Goal: Task Accomplishment & Management: Manage account settings

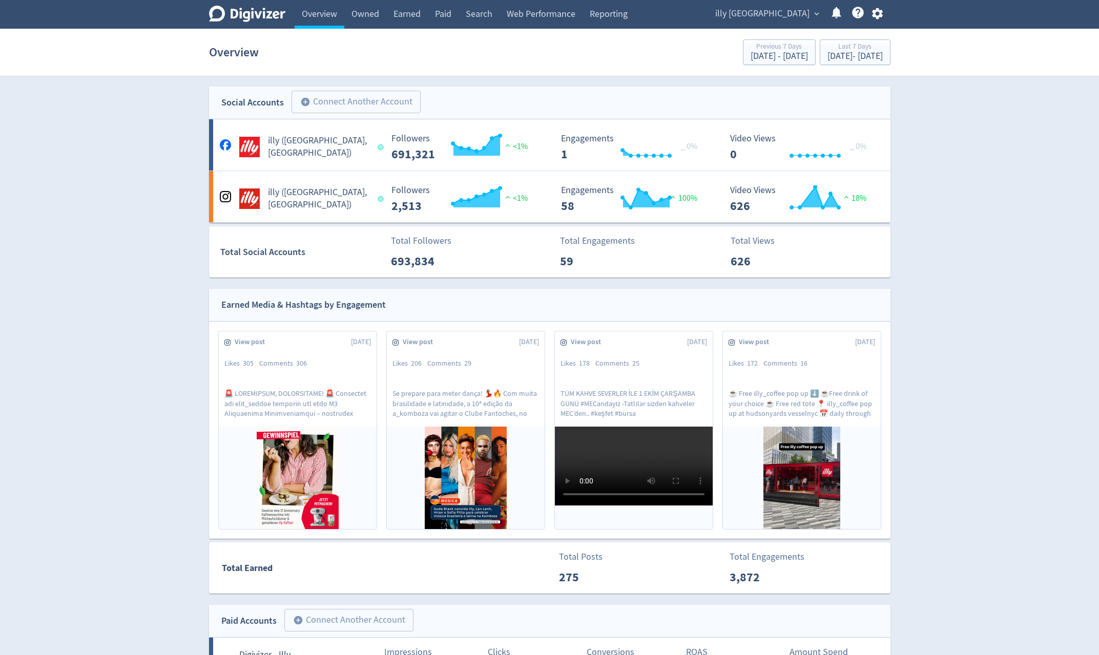
click at [805, 15] on span "illy [GEOGRAPHIC_DATA]" at bounding box center [762, 14] width 94 height 16
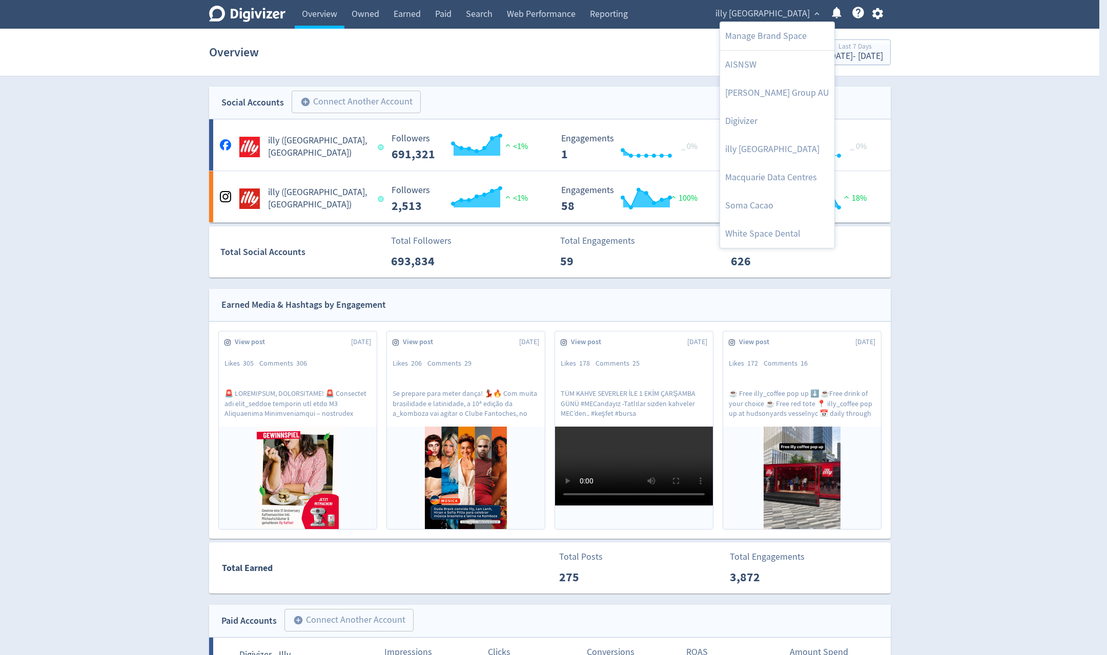
click at [812, 169] on link "Macquarie Data Centres" at bounding box center [777, 177] width 114 height 28
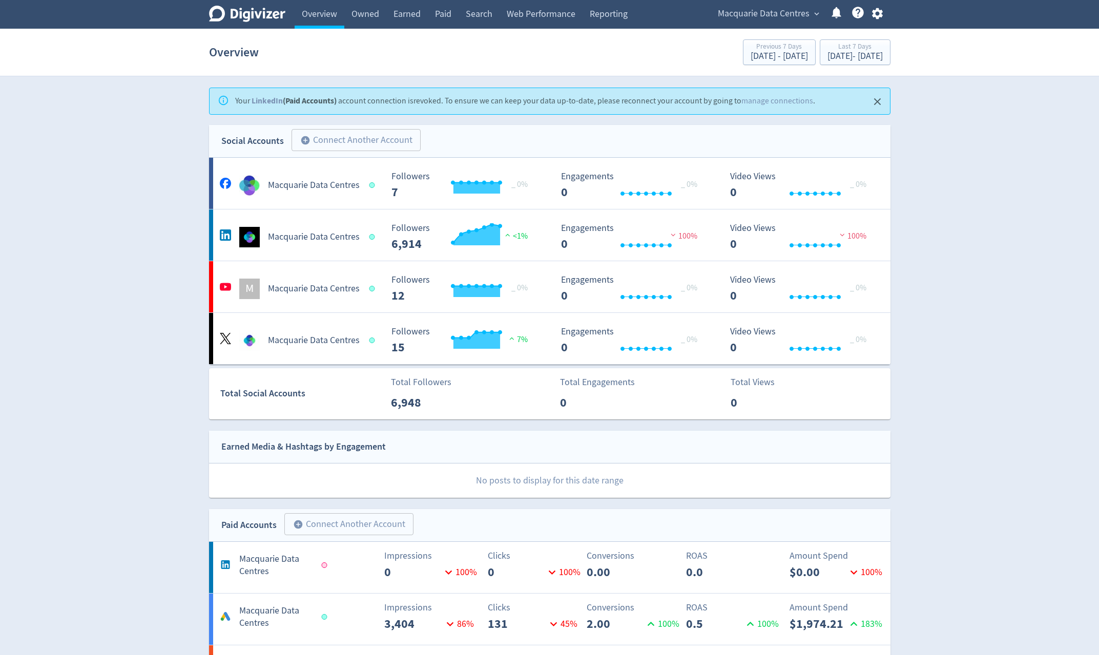
click at [768, 101] on link "manage connections" at bounding box center [778, 101] width 72 height 10
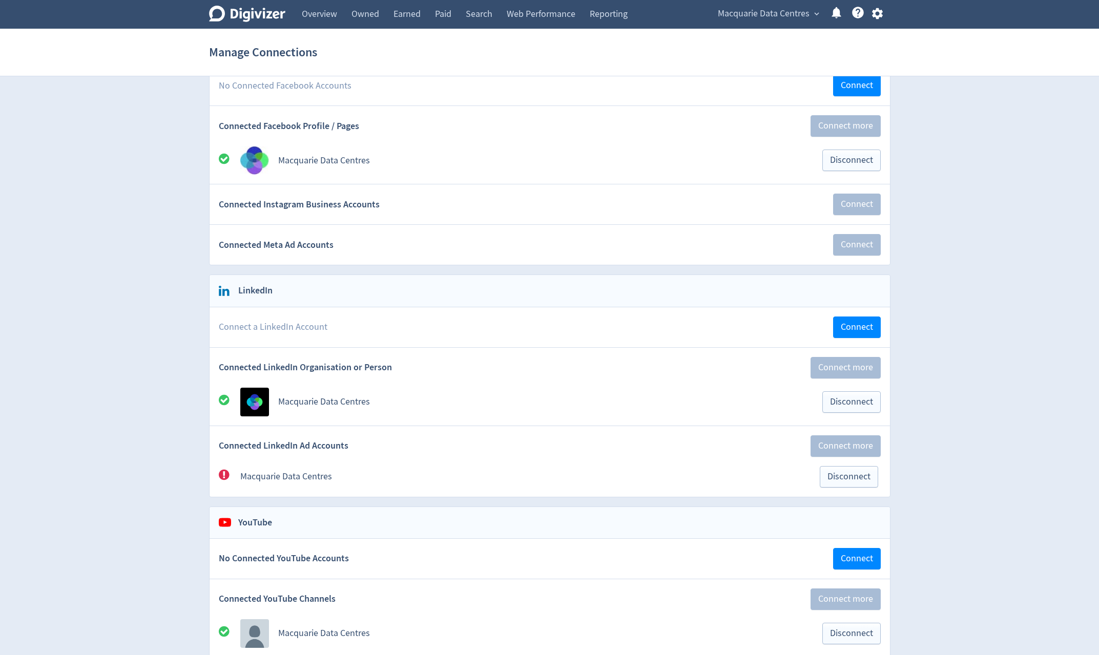
scroll to position [154, 0]
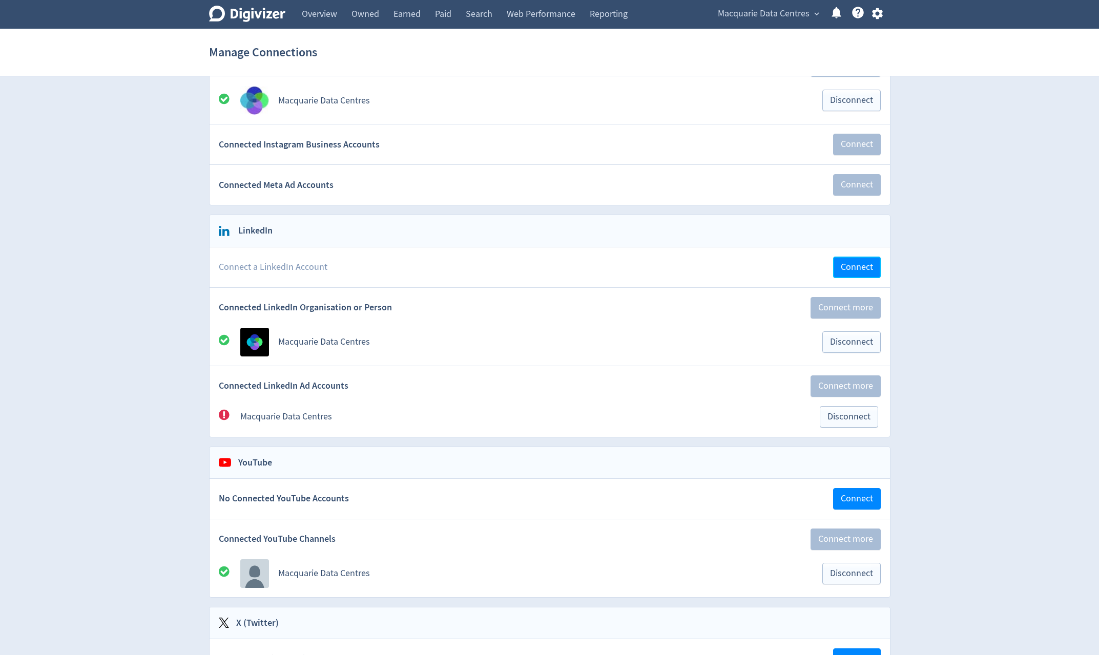
click at [873, 273] on button "Connect" at bounding box center [857, 268] width 48 height 22
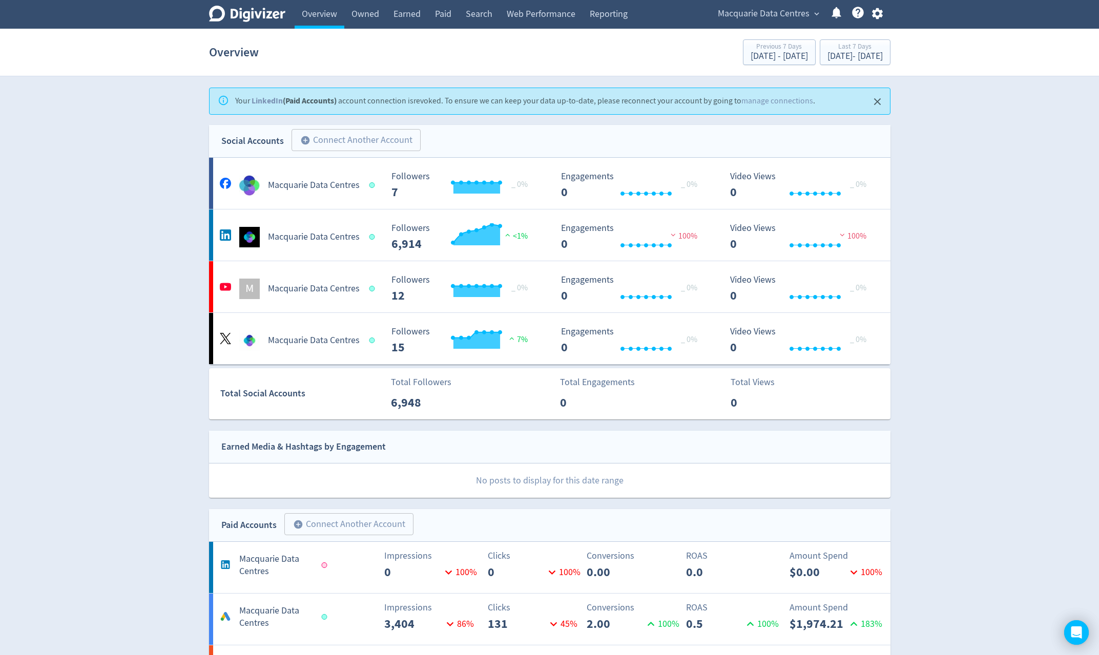
click at [781, 100] on link "manage connections" at bounding box center [778, 101] width 72 height 10
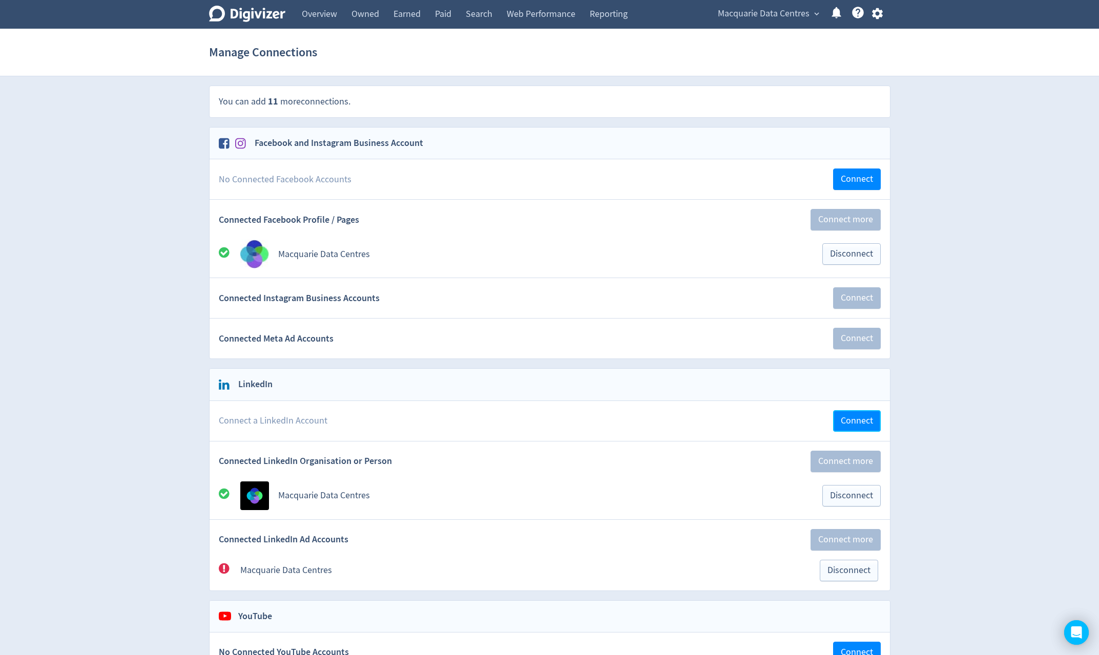
click at [869, 423] on span "Connect" at bounding box center [857, 421] width 32 height 9
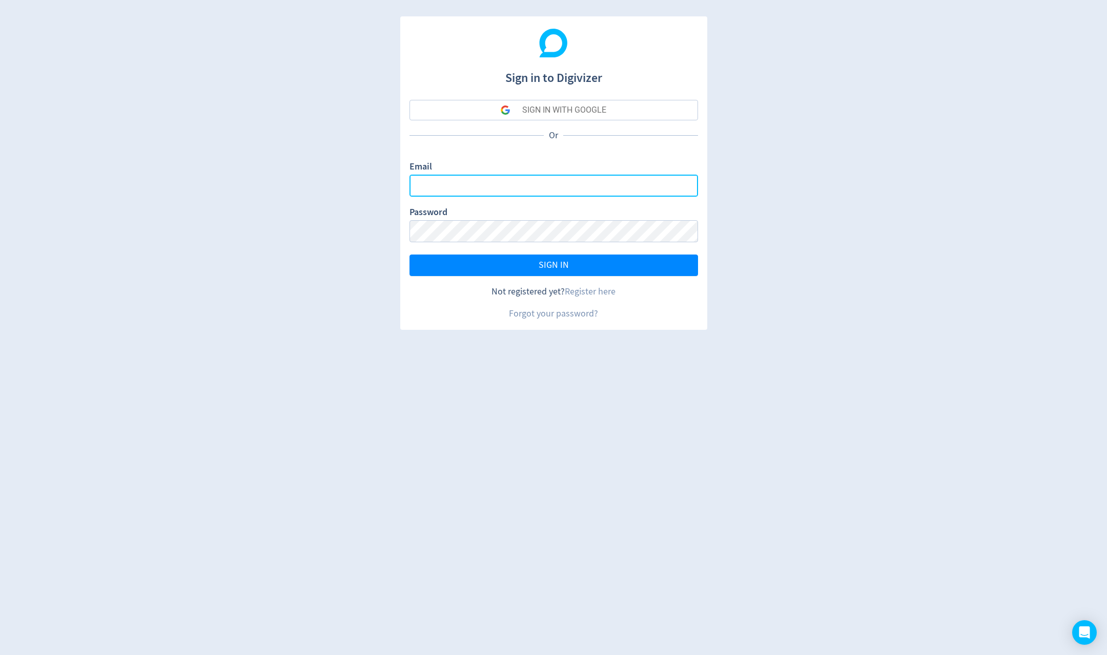
click at [586, 190] on input "Email" at bounding box center [553, 186] width 289 height 22
click at [483, 189] on input "Email" at bounding box center [553, 186] width 289 height 22
type input "[PERSON_NAME][EMAIL_ADDRESS][PERSON_NAME][DOMAIN_NAME]"
drag, startPoint x: 511, startPoint y: 299, endPoint x: 367, endPoint y: 298, distance: 144.5
click at [367, 298] on div "Sign in to Digivizer SIGN IN WITH GOOGLE Or Email miguel.delbarrio@digivizer.co…" at bounding box center [553, 327] width 1107 height 655
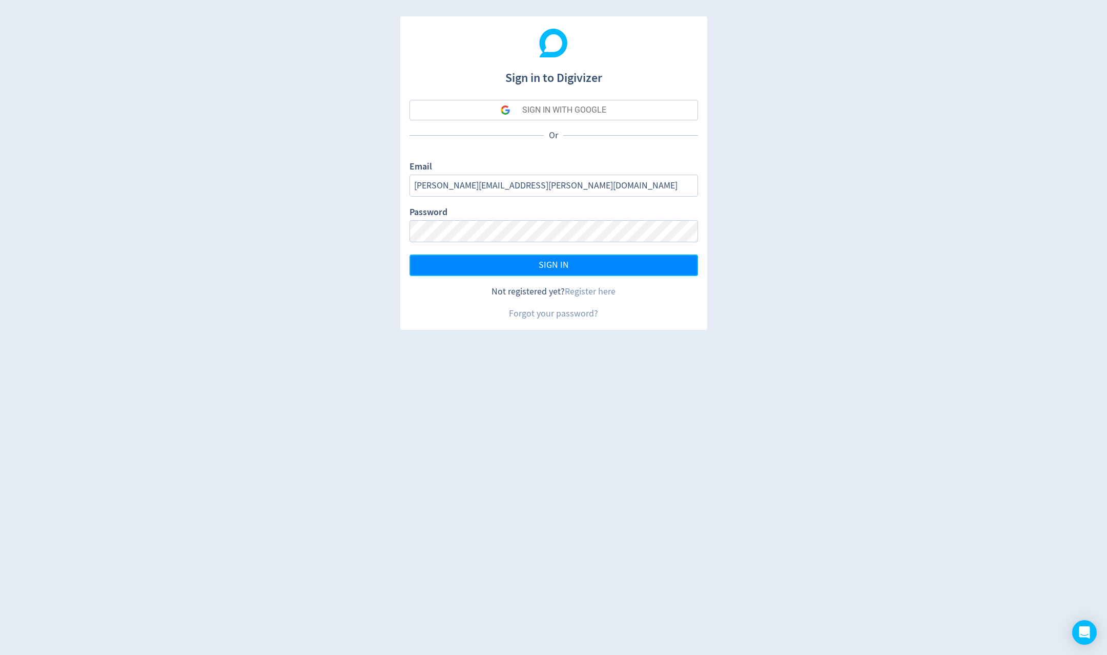
click at [476, 269] on button "SIGN IN" at bounding box center [553, 266] width 289 height 22
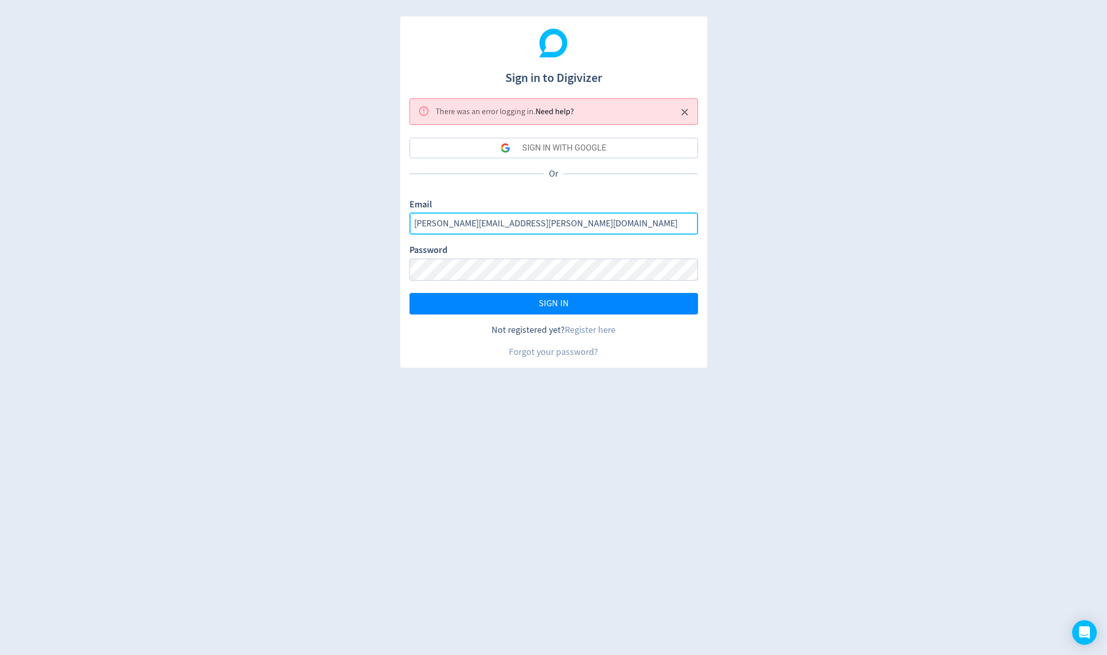
click at [553, 220] on input "miguel.delbarrio@digivizer.com" at bounding box center [553, 224] width 289 height 22
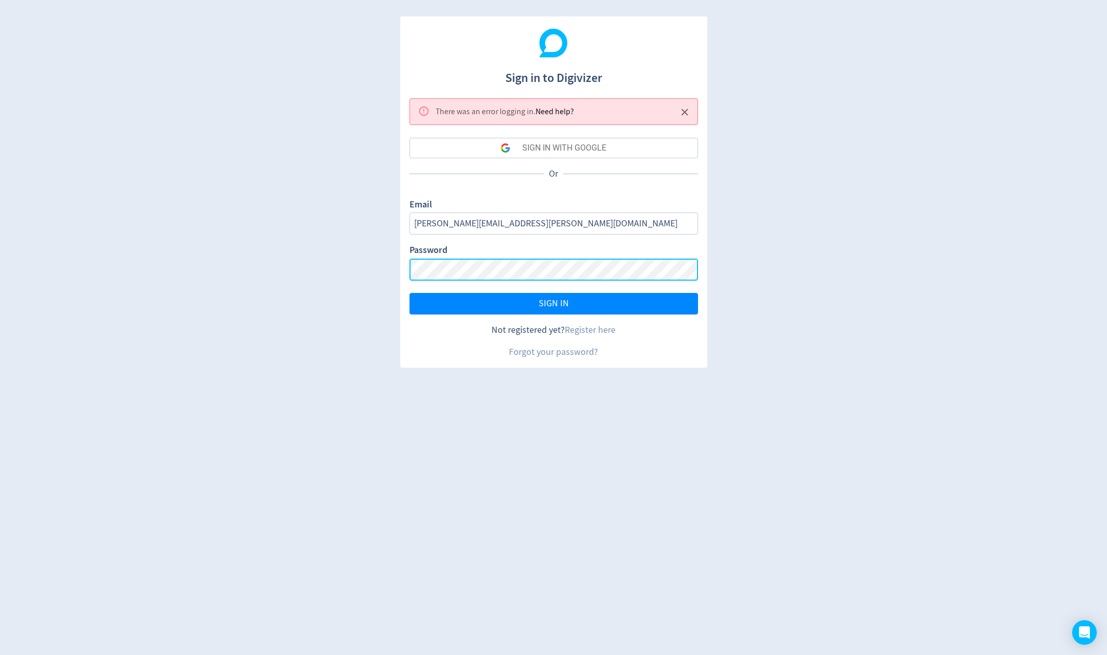
click at [341, 258] on div "Sign in to Digivizer There was an error logging in . Need help? SIGN IN WITH GO…" at bounding box center [553, 327] width 1107 height 655
click at [525, 303] on button "SIGN IN" at bounding box center [553, 304] width 289 height 22
click at [632, 148] on button "SIGN IN WITH GOOGLE" at bounding box center [553, 148] width 289 height 20
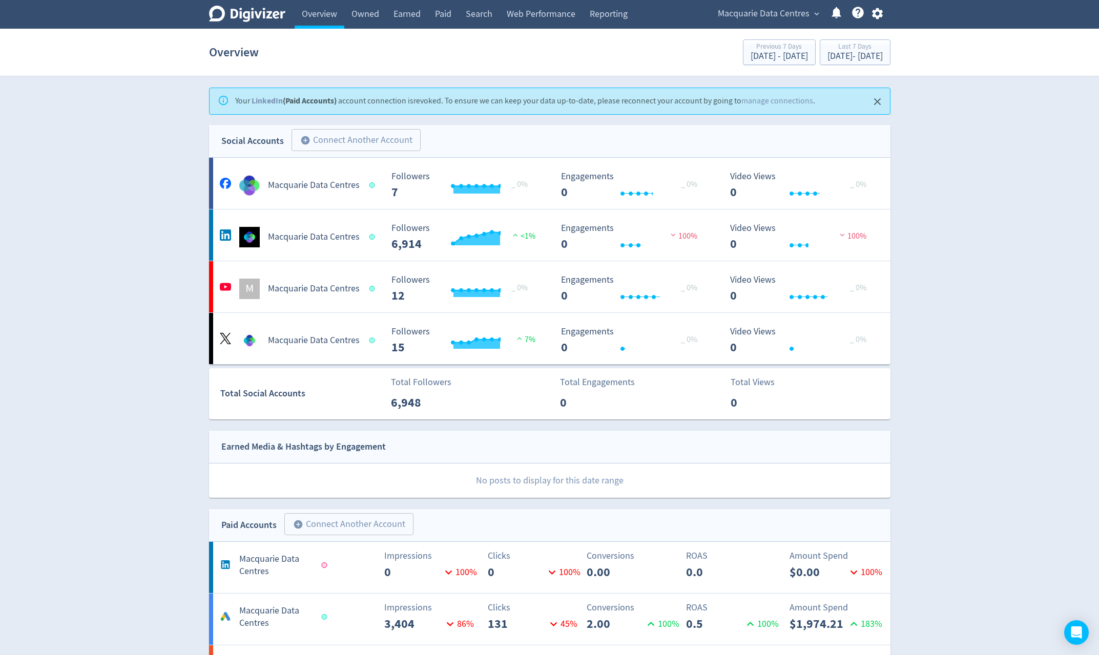
click at [777, 99] on link "manage connections" at bounding box center [778, 101] width 72 height 10
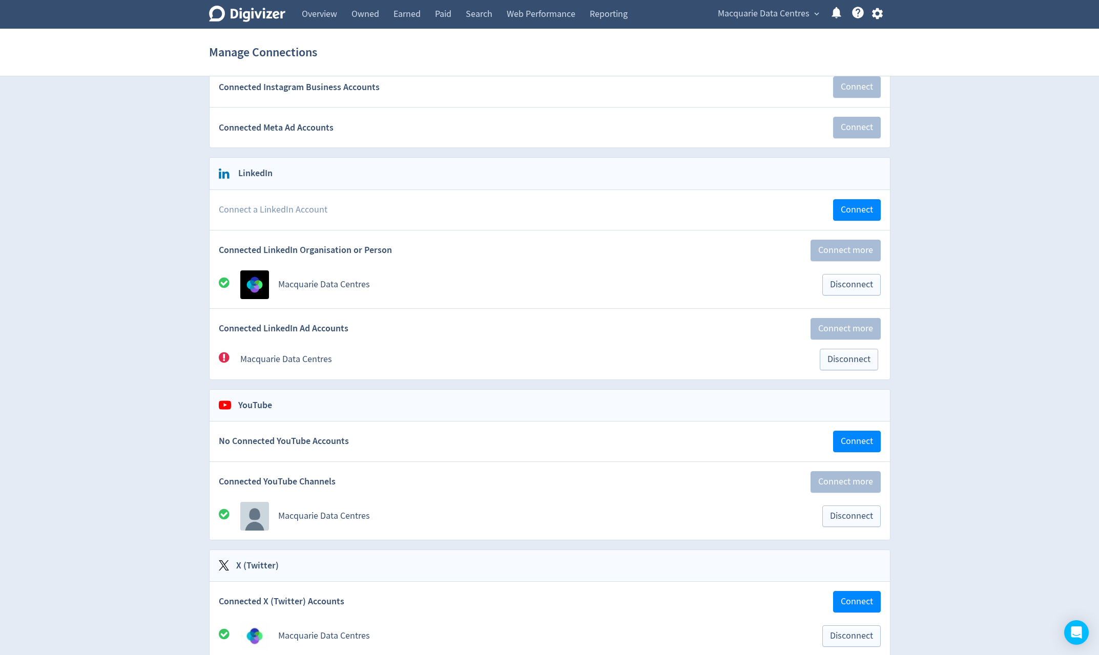
scroll to position [205, 0]
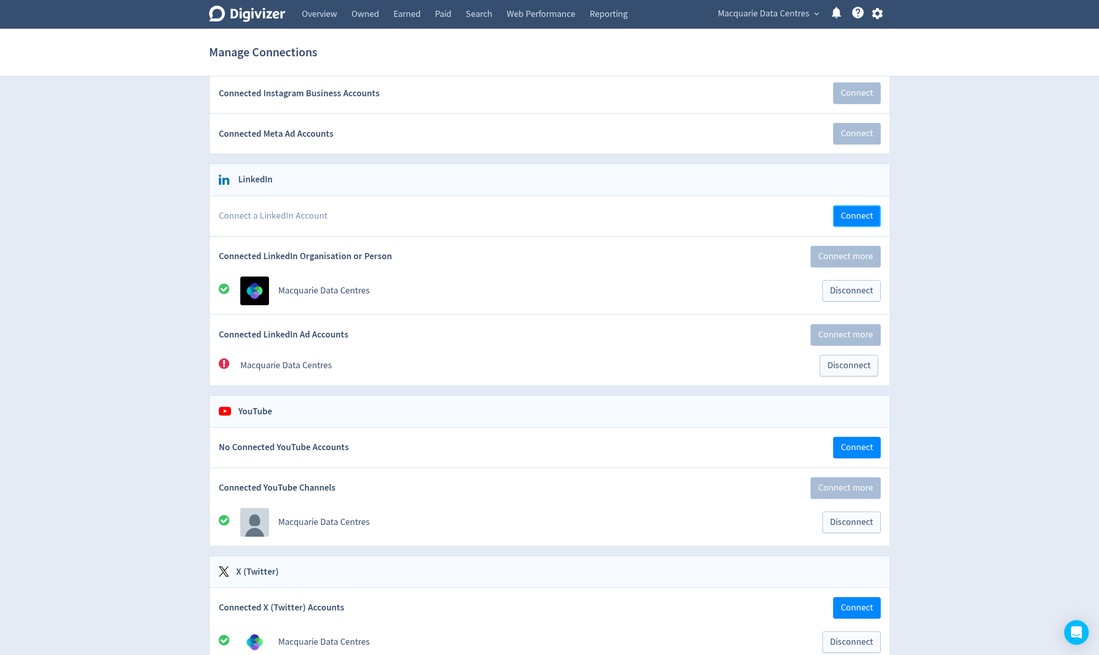
click at [858, 214] on span "Connect" at bounding box center [857, 216] width 32 height 9
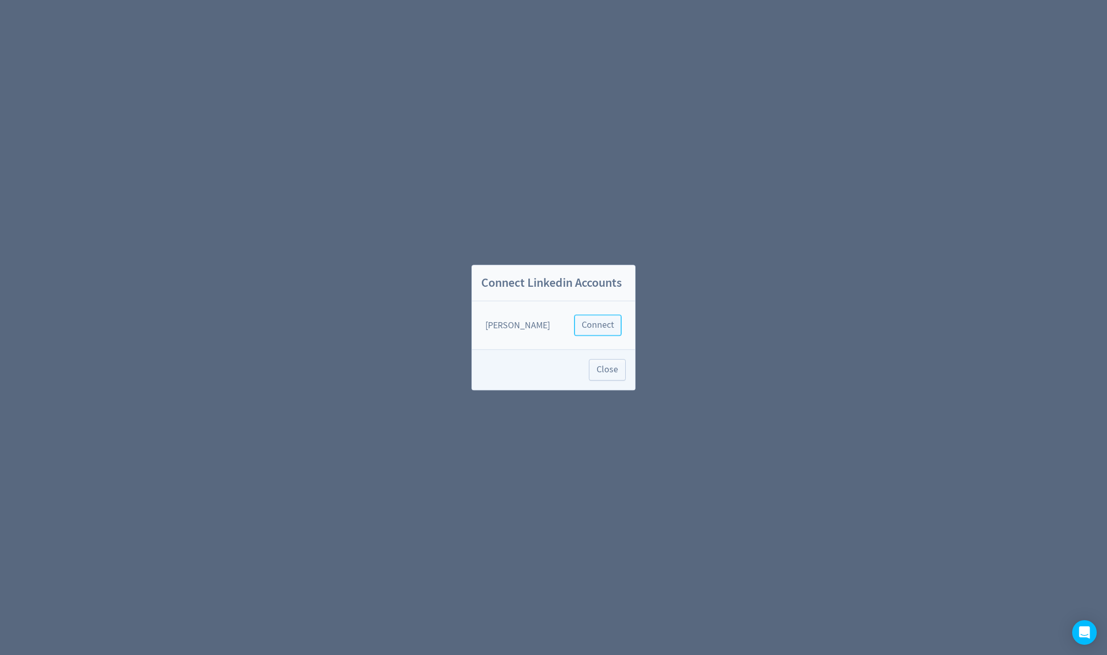
click at [589, 322] on span "Connect" at bounding box center [598, 325] width 32 height 9
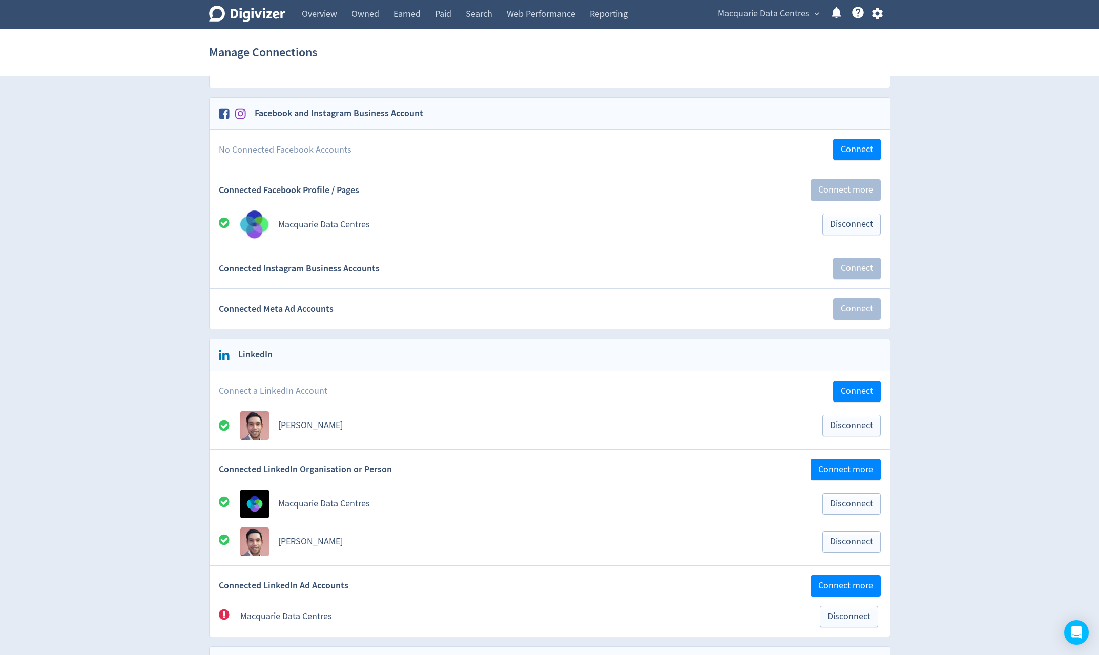
scroll to position [102, 0]
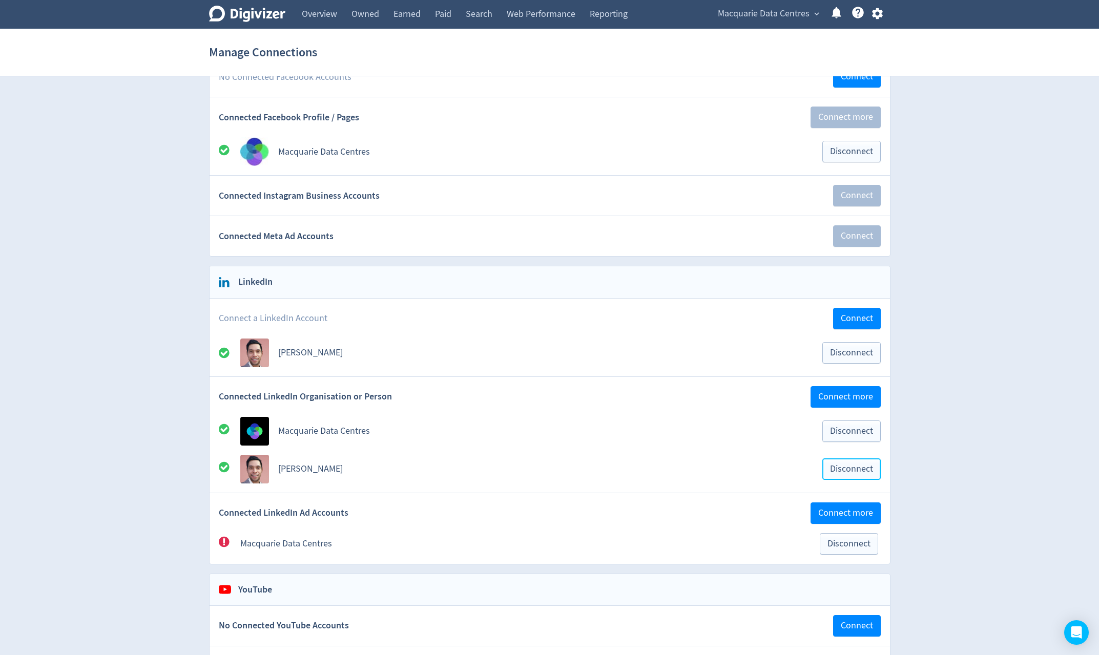
click at [841, 477] on button "Disconnect" at bounding box center [852, 470] width 58 height 22
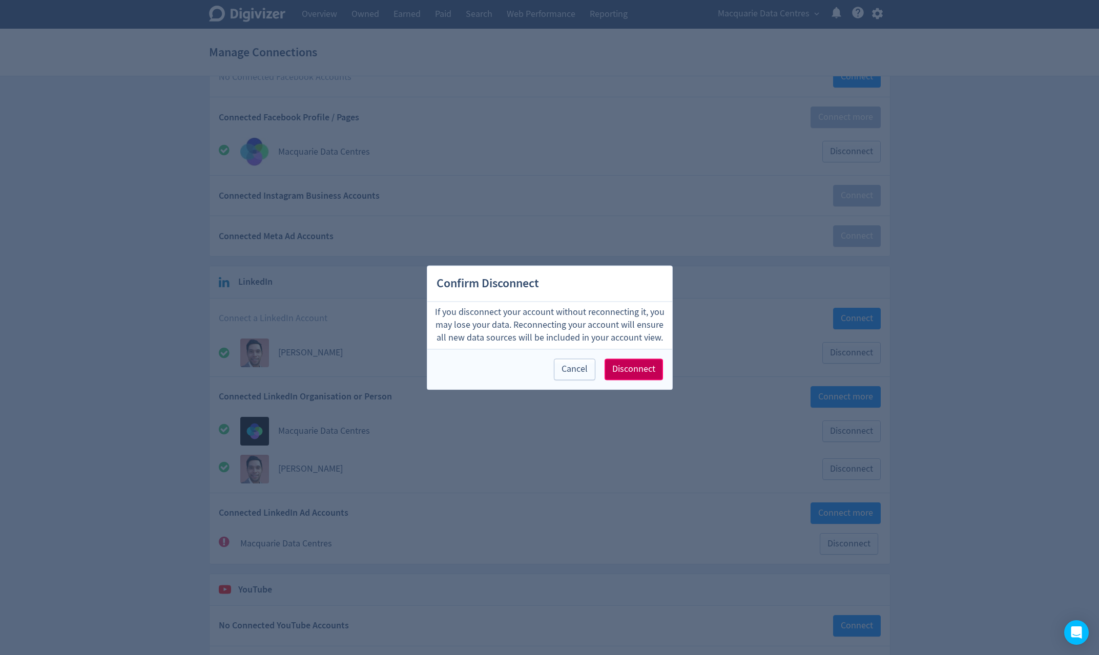
click at [650, 376] on button "Disconnect" at bounding box center [634, 370] width 58 height 22
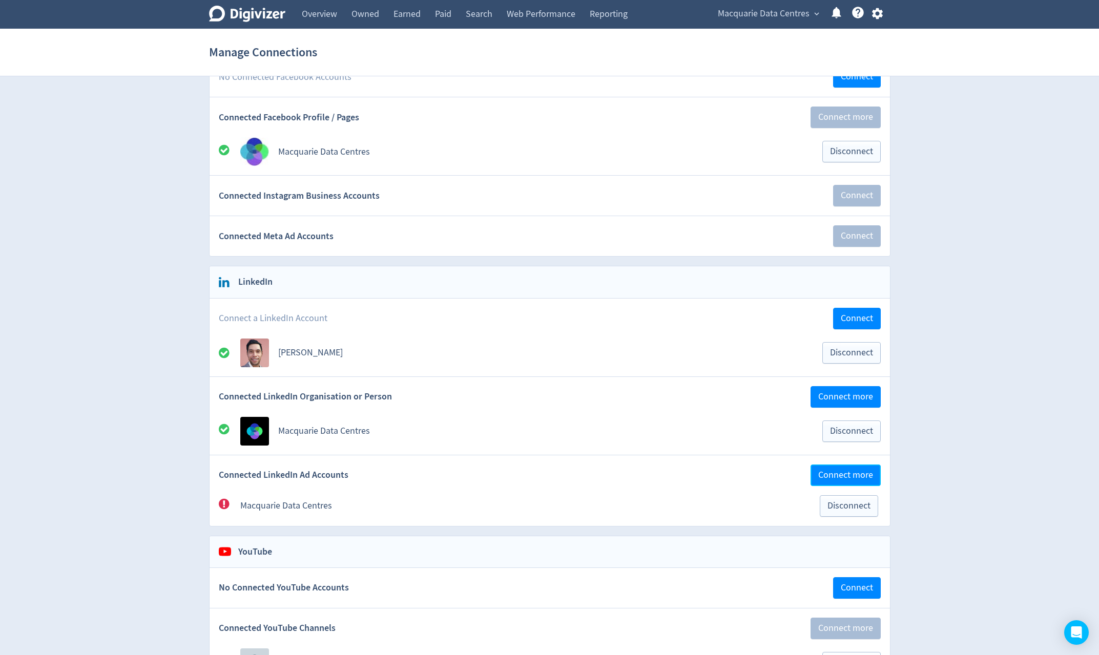
click at [873, 481] on button "Connect more" at bounding box center [846, 476] width 70 height 22
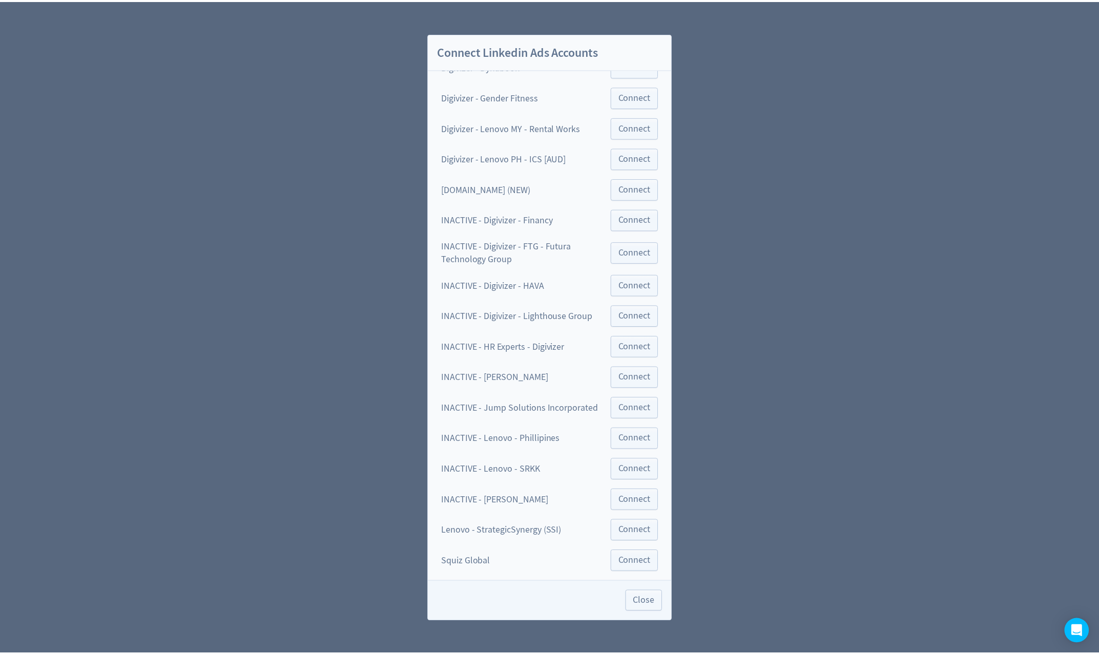
scroll to position [124, 0]
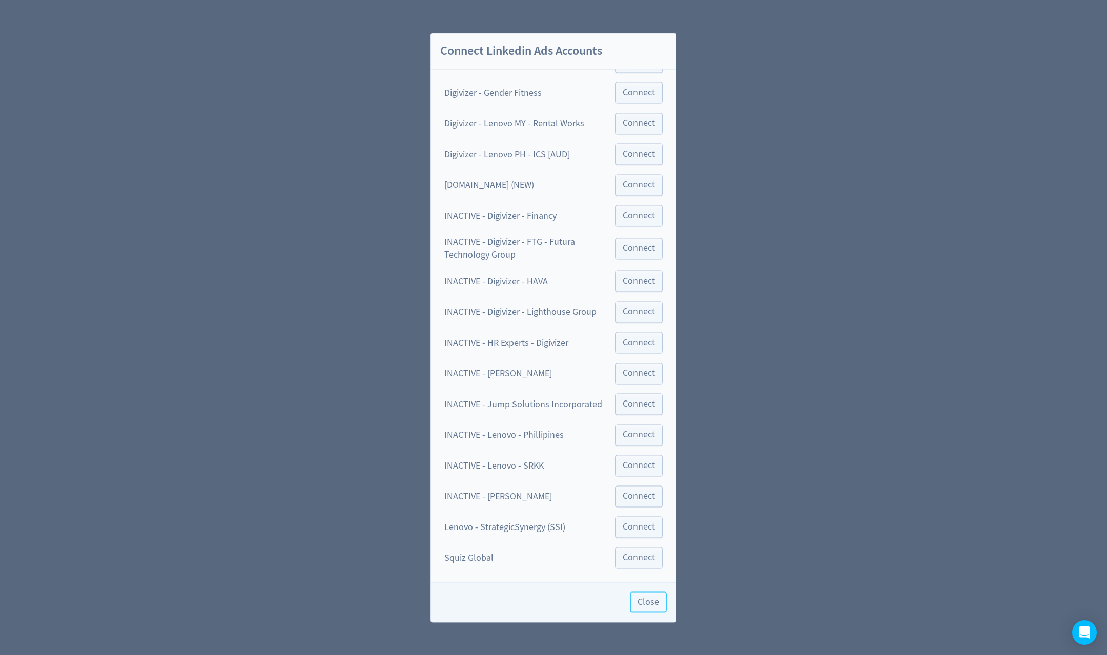
click at [651, 606] on span "Close" at bounding box center [649, 602] width 22 height 9
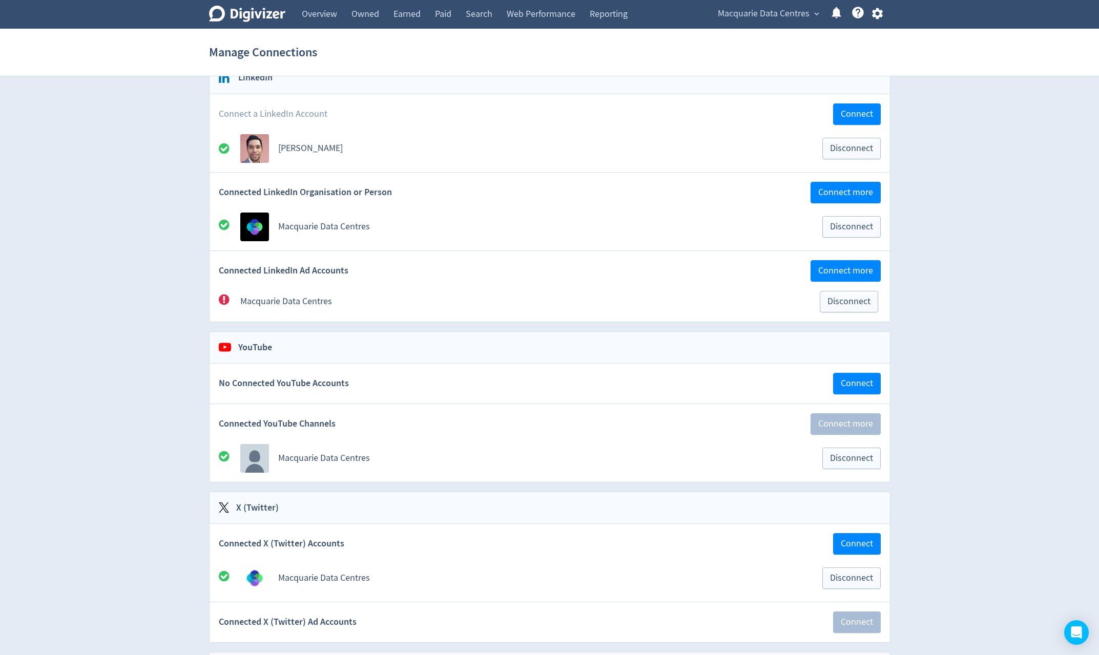
scroll to position [307, 0]
click at [848, 308] on button "Disconnect" at bounding box center [849, 302] width 58 height 22
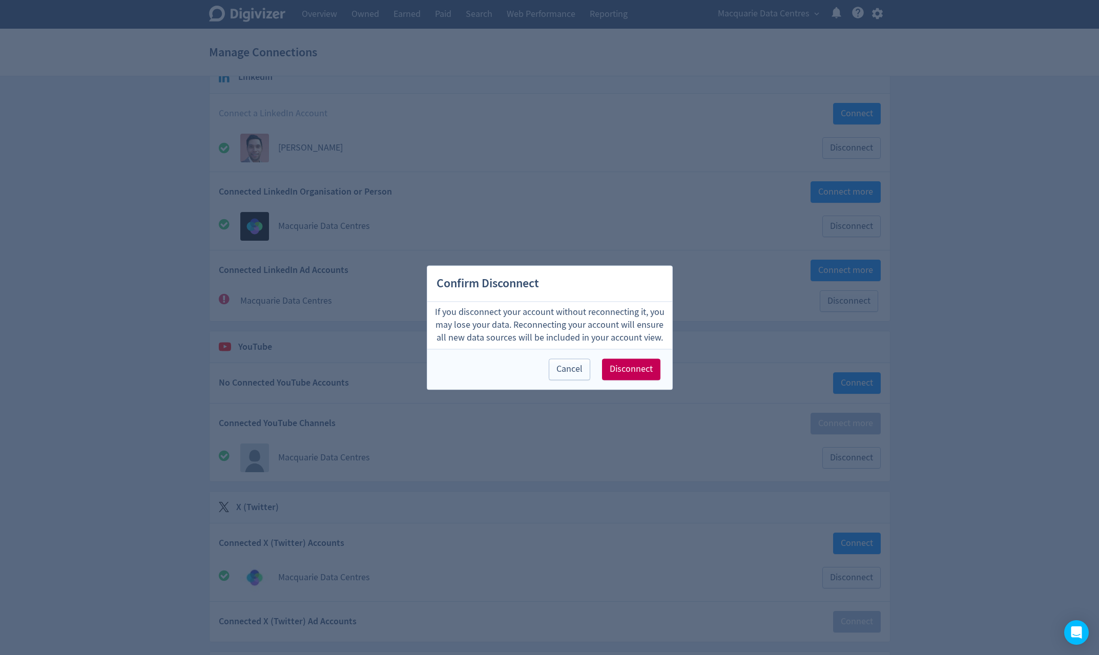
click at [651, 383] on div "Cancel Disconnect" at bounding box center [549, 369] width 245 height 40
click at [647, 374] on span "Disconnect" at bounding box center [631, 369] width 43 height 9
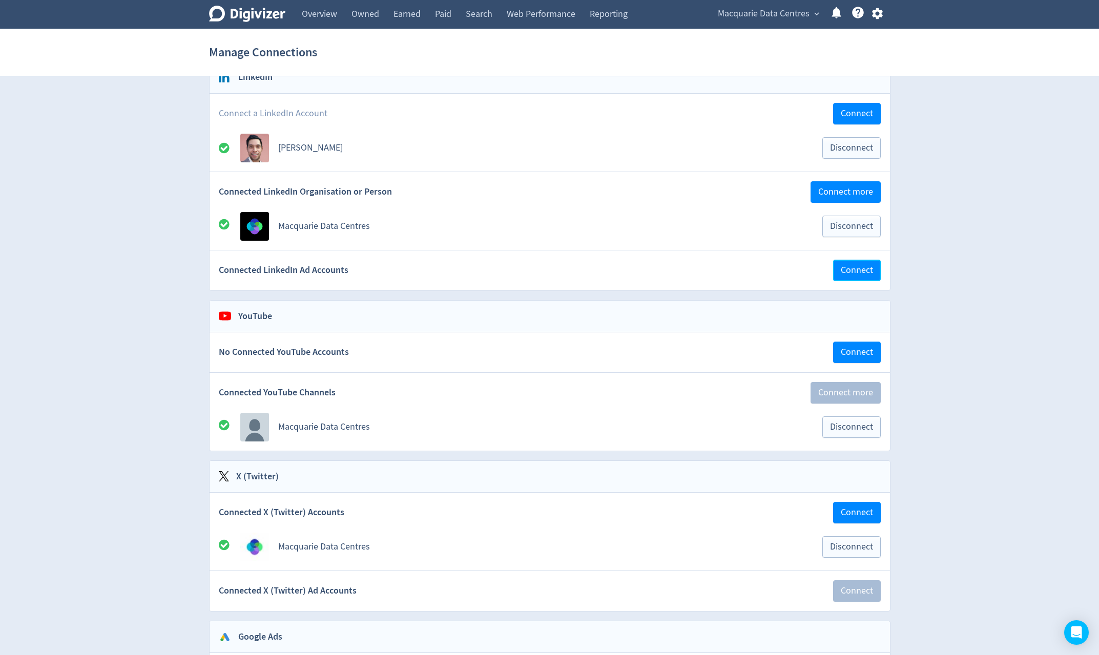
click at [851, 274] on span "Connect" at bounding box center [857, 270] width 32 height 9
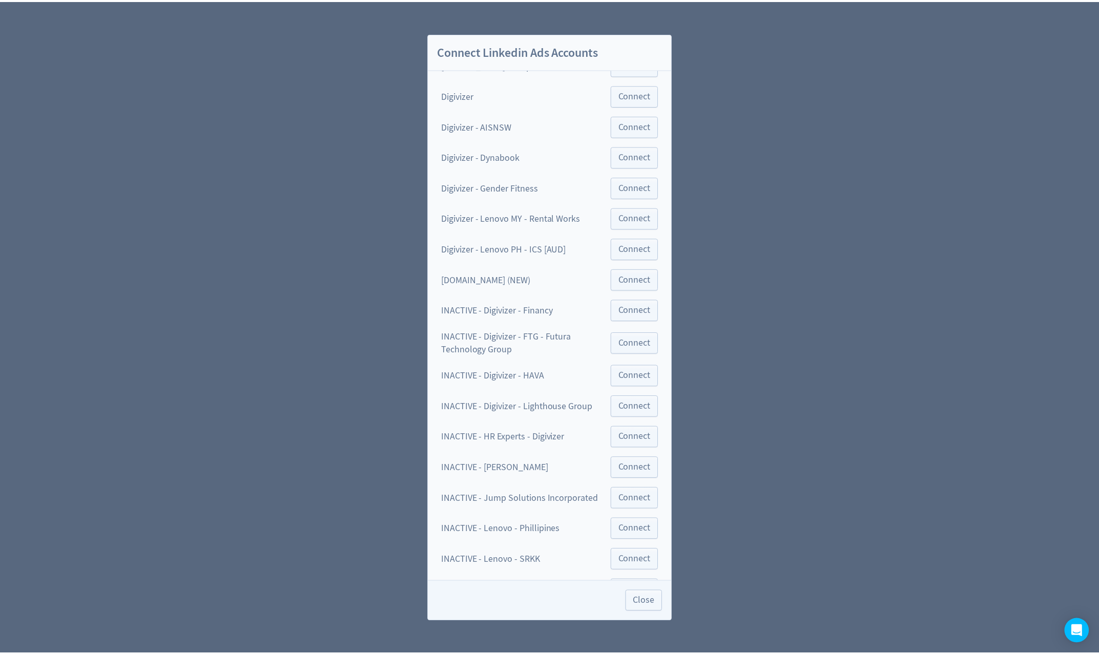
scroll to position [154, 0]
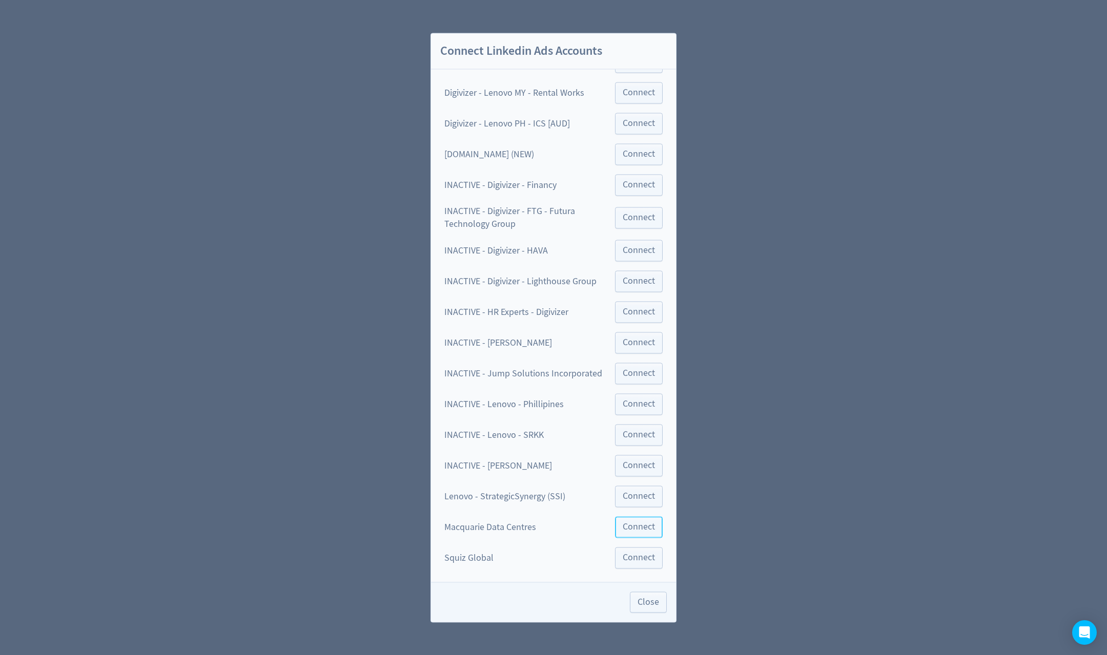
click at [642, 528] on span "Connect" at bounding box center [639, 527] width 32 height 9
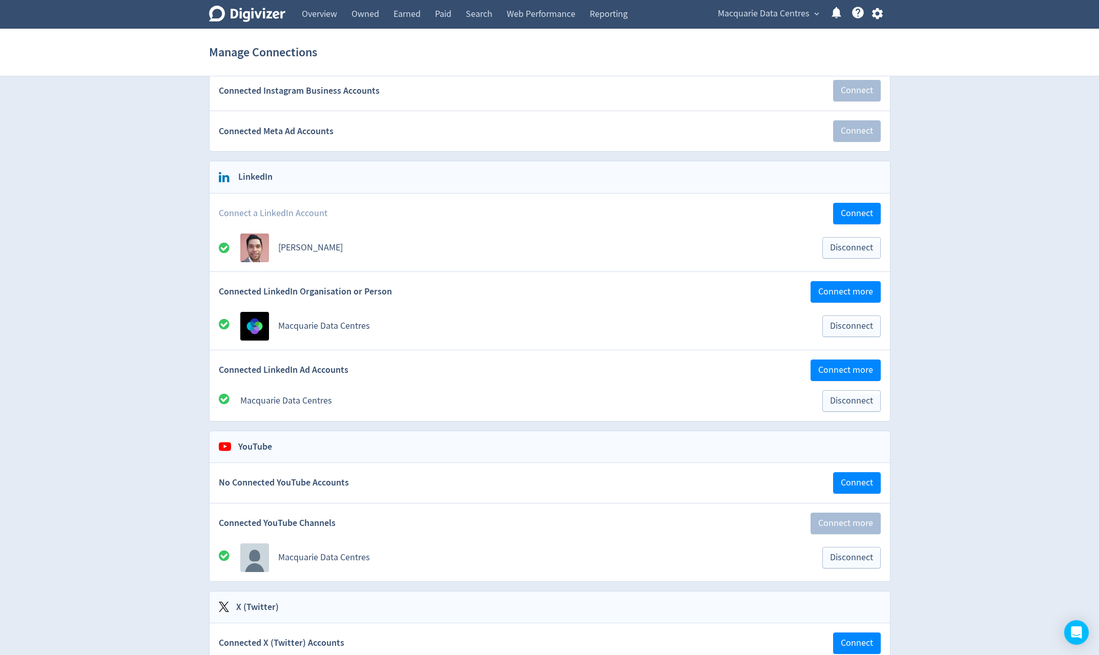
scroll to position [51, 0]
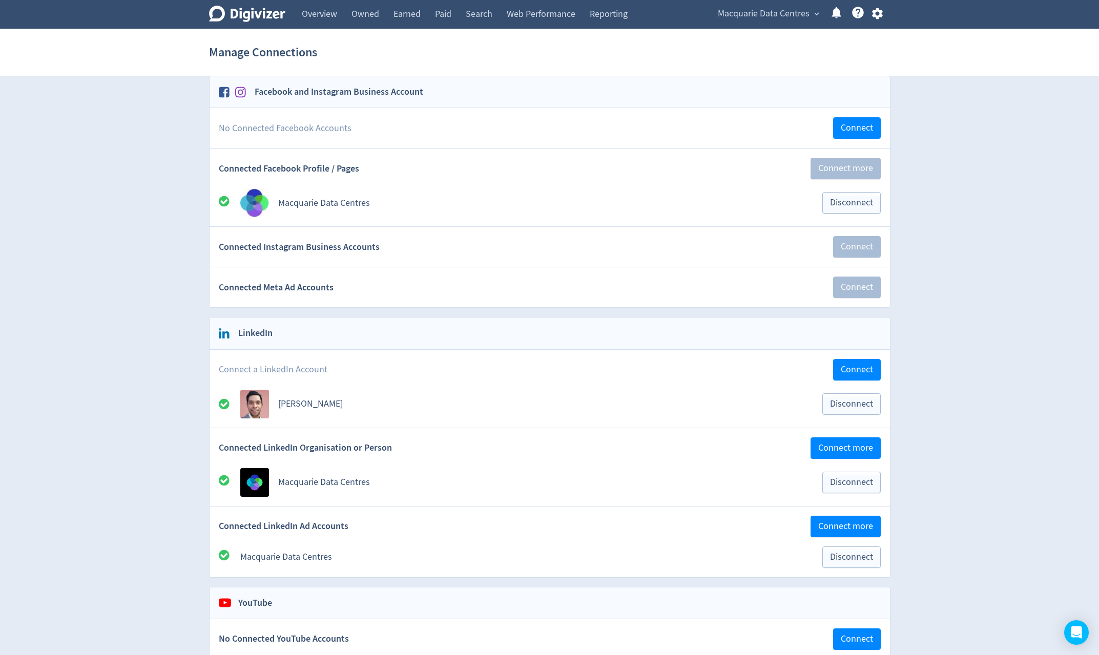
click at [331, 24] on link "Overview" at bounding box center [320, 14] width 50 height 29
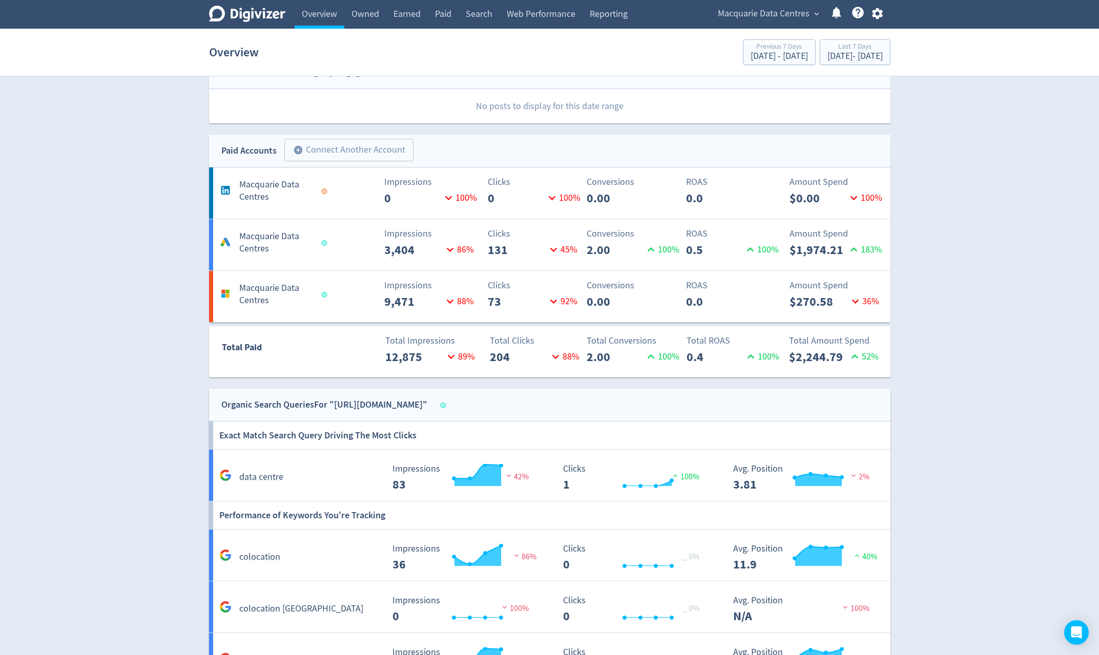
scroll to position [307, 0]
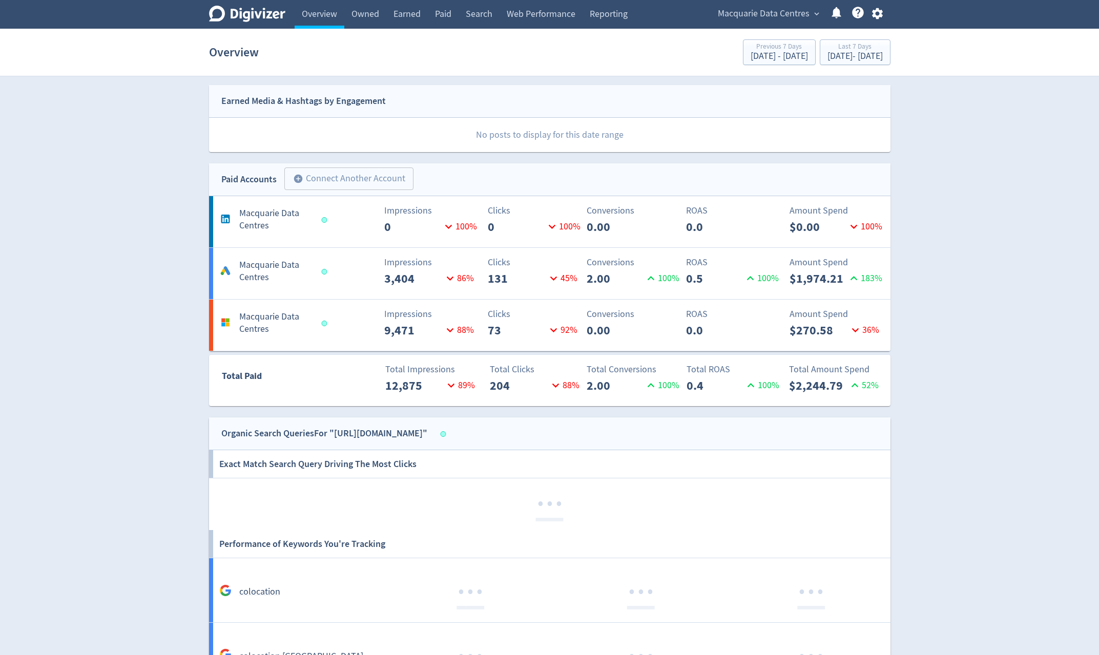
scroll to position [307, 0]
